Goal: Task Accomplishment & Management: Use online tool/utility

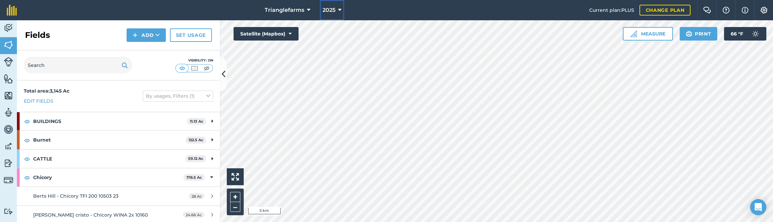
click at [325, 9] on span "2025" at bounding box center [328, 10] width 13 height 8
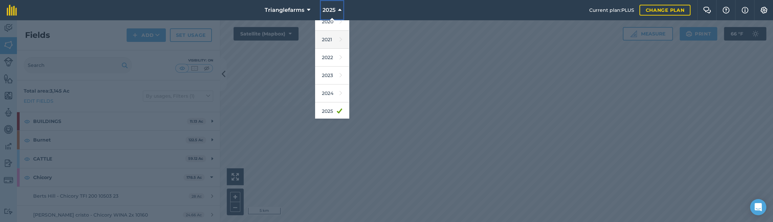
scroll to position [92, 0]
click at [332, 93] on link "2026" at bounding box center [332, 99] width 34 height 18
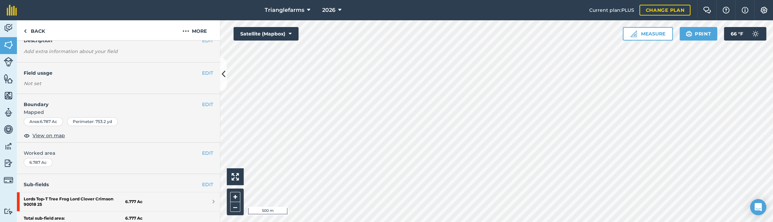
scroll to position [13, 0]
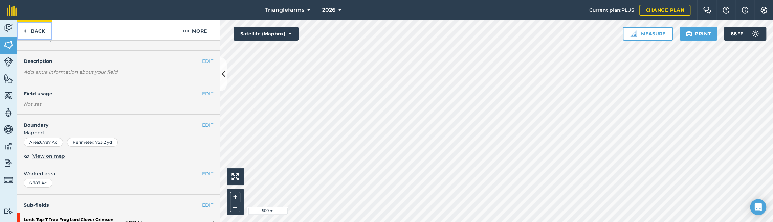
click at [32, 26] on link "Back" at bounding box center [34, 30] width 35 height 20
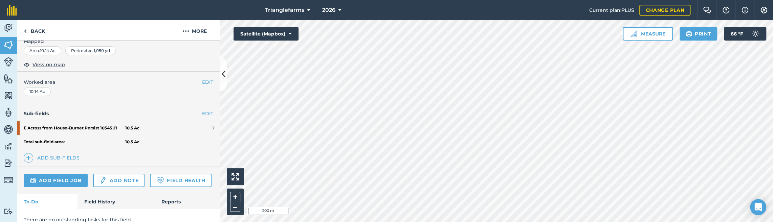
scroll to position [131, 0]
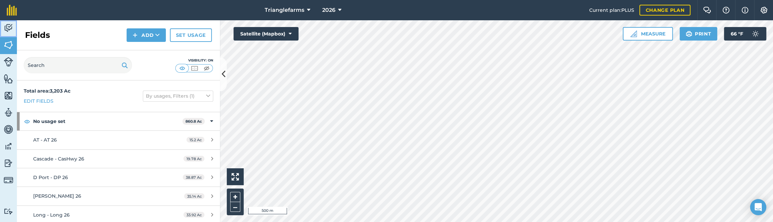
click at [8, 26] on img at bounding box center [8, 28] width 9 height 10
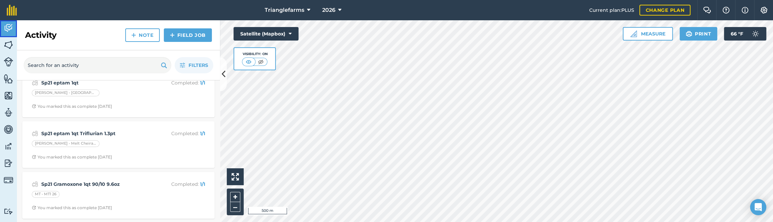
scroll to position [167, 0]
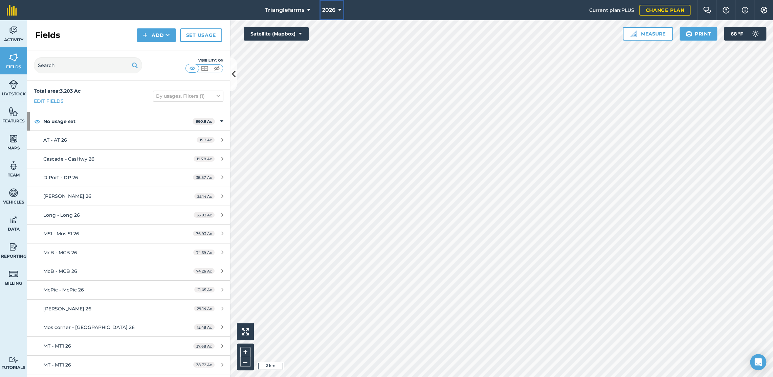
click at [328, 7] on span "2026" at bounding box center [328, 10] width 13 height 8
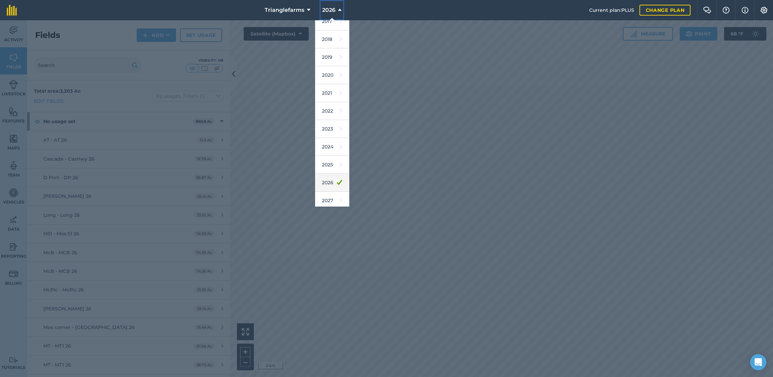
scroll to position [10, 0]
click at [326, 164] on link "2025" at bounding box center [332, 162] width 34 height 18
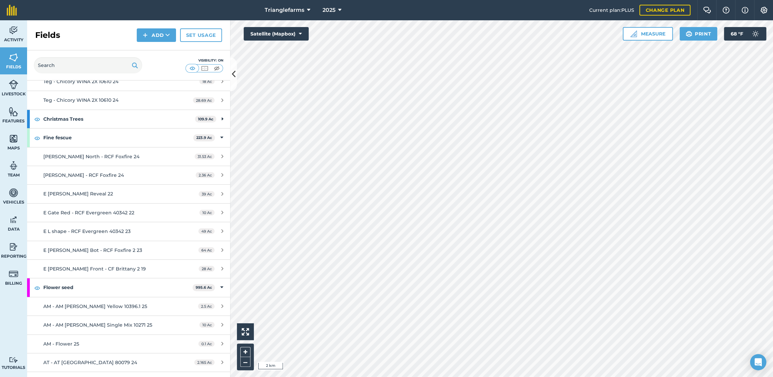
scroll to position [92, 0]
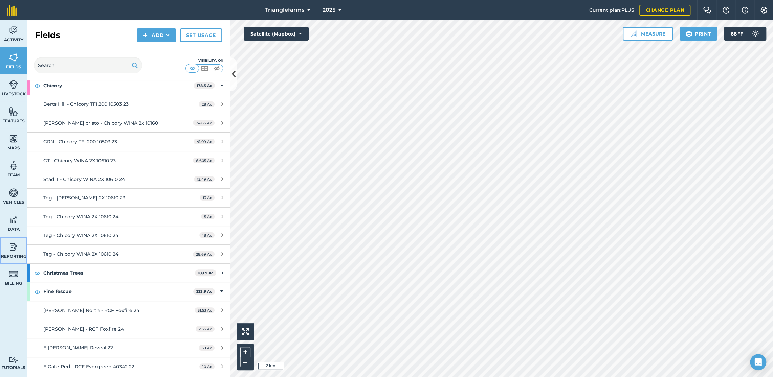
click at [14, 255] on span "Reporting" at bounding box center [13, 256] width 27 height 5
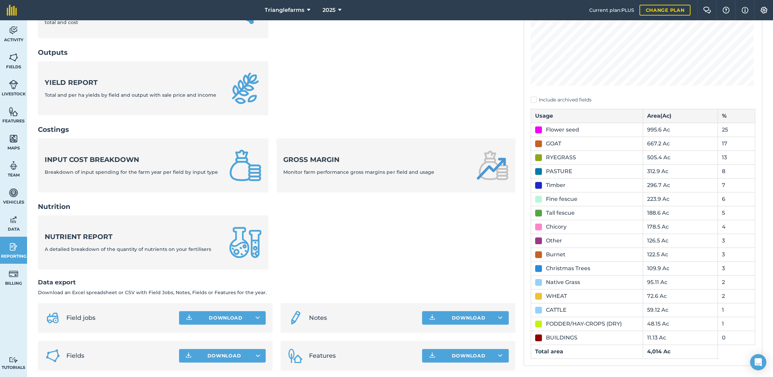
scroll to position [158, 0]
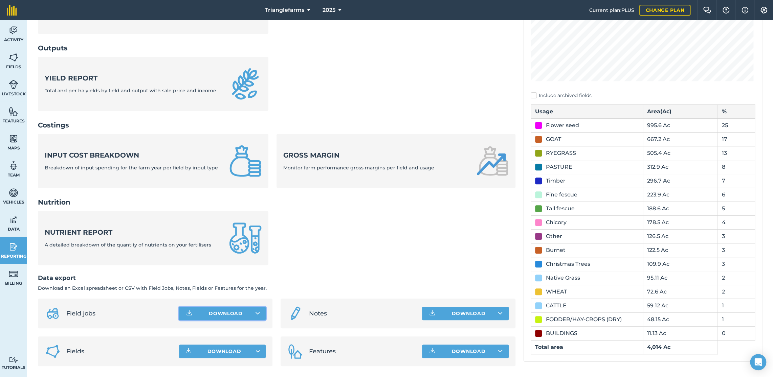
click at [258, 313] on button "Download" at bounding box center [222, 314] width 87 height 14
click at [230, 329] on link "Field jobs CSV file" at bounding box center [222, 328] width 85 height 15
click at [13, 35] on img at bounding box center [13, 30] width 9 height 10
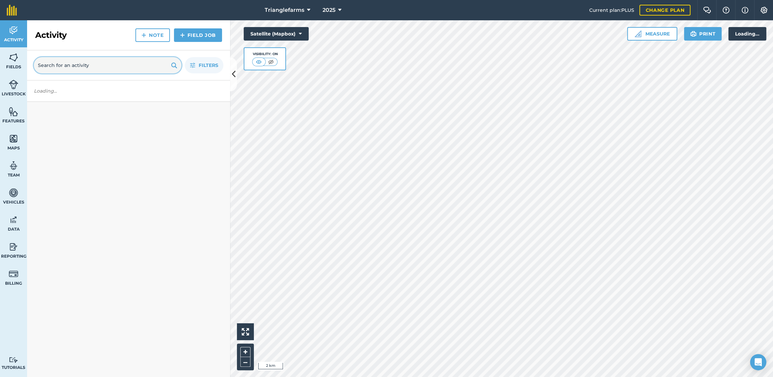
click at [67, 58] on input "text" at bounding box center [107, 65] width 147 height 16
paste input "Sp23 Avatar 15oz invade 1qt"
click at [66, 66] on input "Sp23 Avatar 15oz invade 1qt" at bounding box center [107, 65] width 147 height 16
paste input "Sp23 Avatar 15oz invade 1qt"
click at [121, 69] on input "Sp23 AvatarSp23 Avatar 15oz invade 1qt 15oz invade 1qt" at bounding box center [107, 65] width 147 height 16
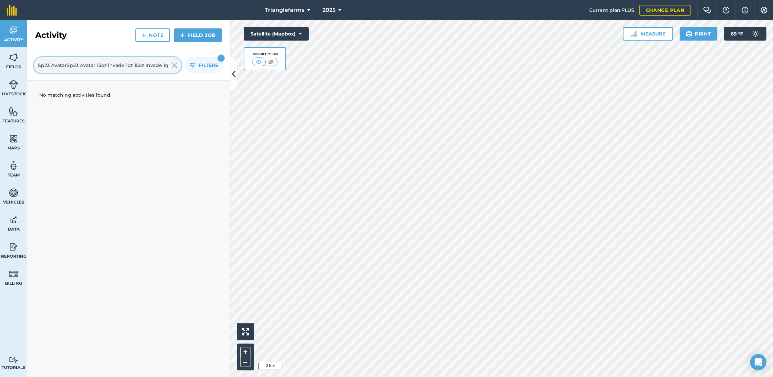
click at [121, 69] on input "Sp23 AvatarSp23 Avatar 15oz invade 1qt 15oz invade 1qt" at bounding box center [107, 65] width 147 height 16
paste input "text"
type input "Sp23 Avatar 15oz invade 1qt"
click at [112, 98] on strong "Sp23 Avatar 15oz invade 1qt" at bounding box center [104, 96] width 107 height 7
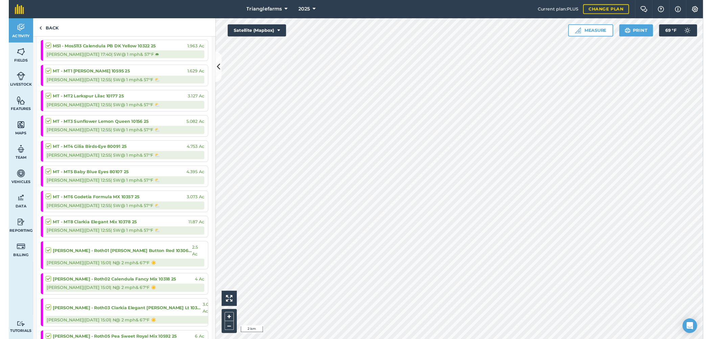
scroll to position [662, 0]
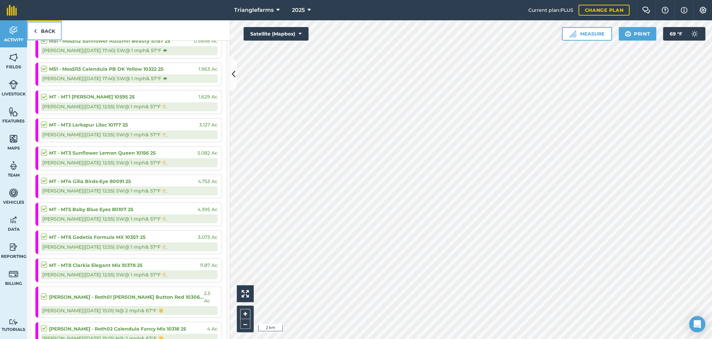
click at [46, 31] on link "Back" at bounding box center [44, 30] width 35 height 20
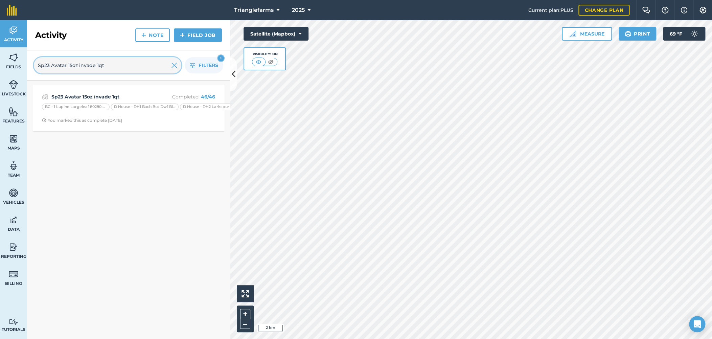
click at [83, 67] on input "Sp23 Avatar 15oz invade 1qt" at bounding box center [107, 65] width 147 height 16
paste input "06f37efd-1ba9-4c9d-86d2-bd657d7acb7e"
type input "06f37efd-1ba9-4c9d-86d2-bd657d7acb7e"
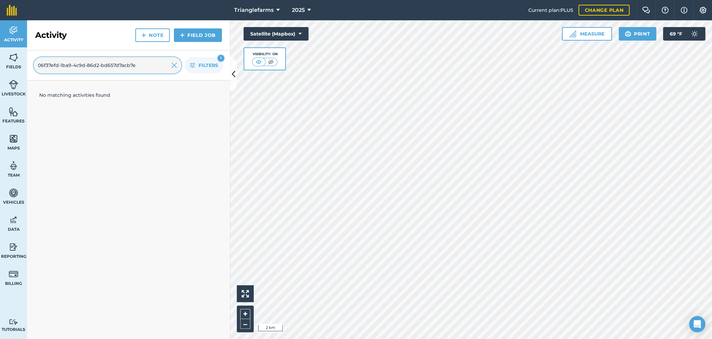
click at [83, 67] on input "06f37efd-1ba9-4c9d-86d2-bd657d7acb7e" at bounding box center [107, 65] width 147 height 16
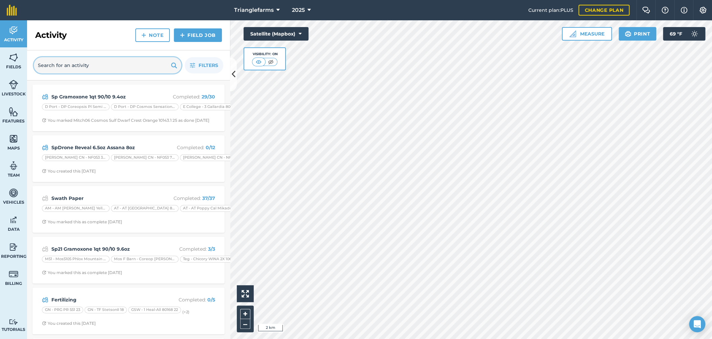
click at [51, 71] on input "text" at bounding box center [107, 65] width 147 height 16
paste input "Fert 40-0-0-6 105#"
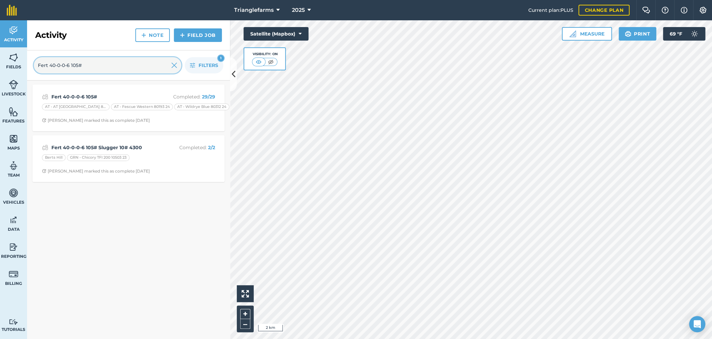
type input "Fert 40-0-0-6 105#"
click at [81, 95] on strong "Fert 40-0-0-6 105#" at bounding box center [104, 96] width 107 height 7
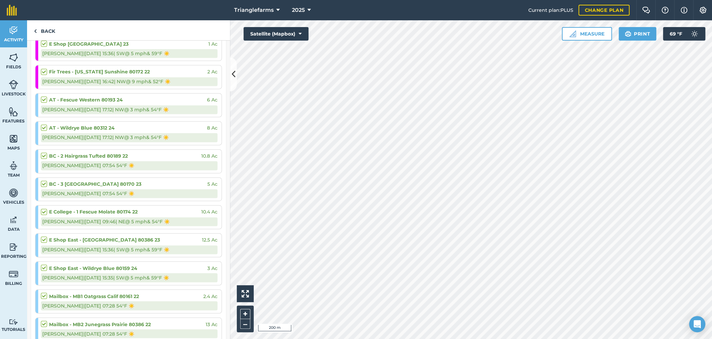
scroll to position [676, 0]
